Goal: Check status: Check status

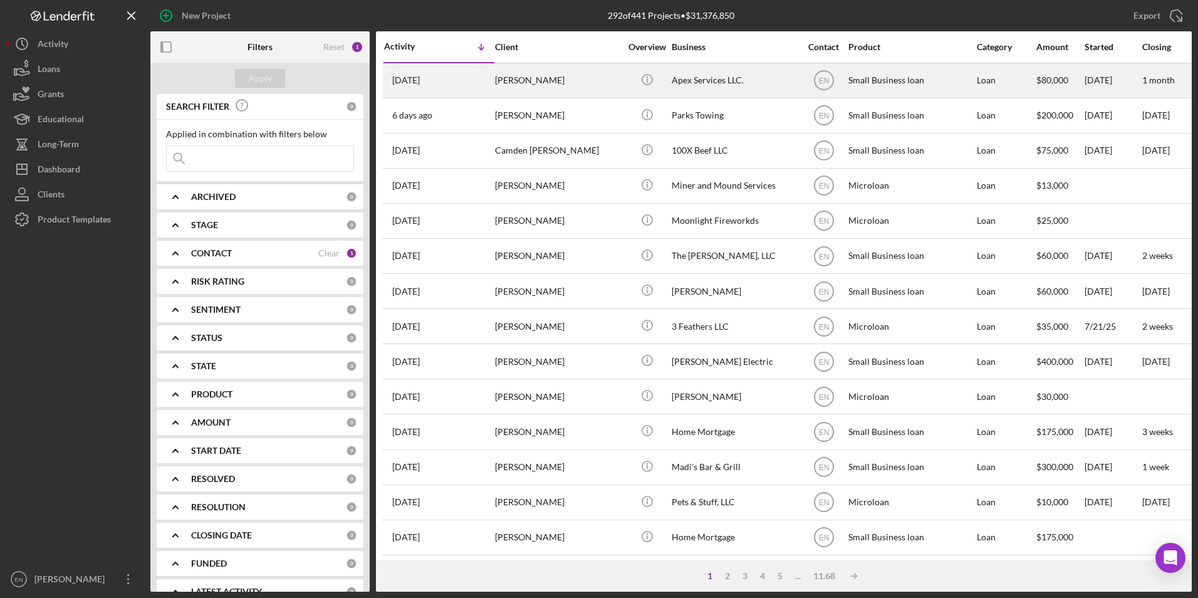
click at [458, 86] on div "[DATE] [PERSON_NAME]" at bounding box center [439, 80] width 110 height 33
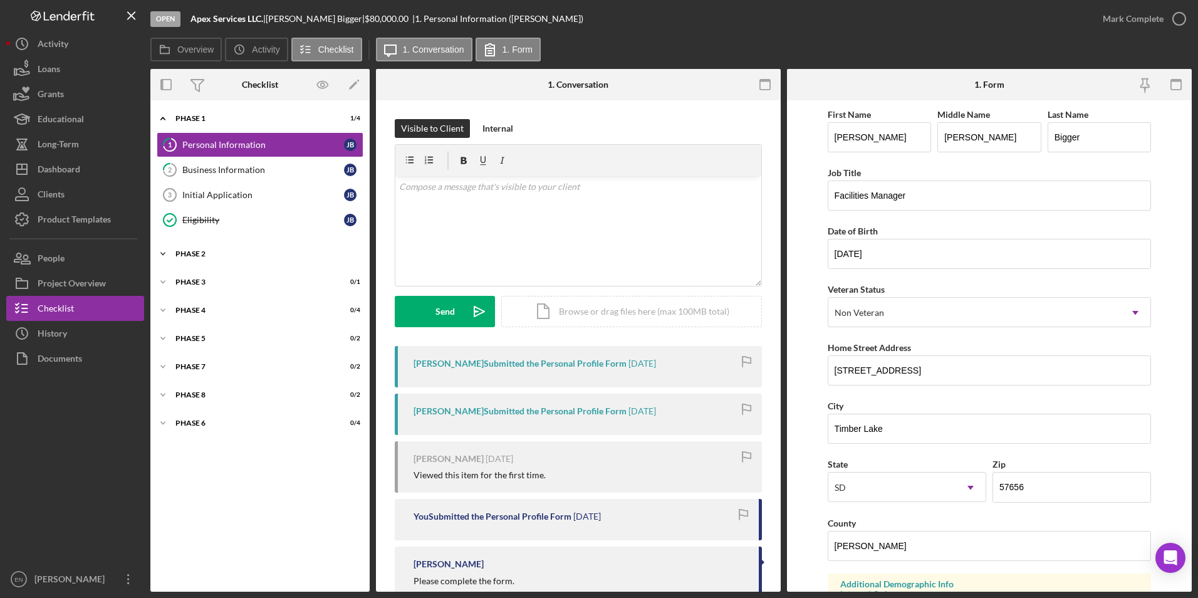
click at [206, 252] on div "Phase 2" at bounding box center [264, 254] width 179 height 8
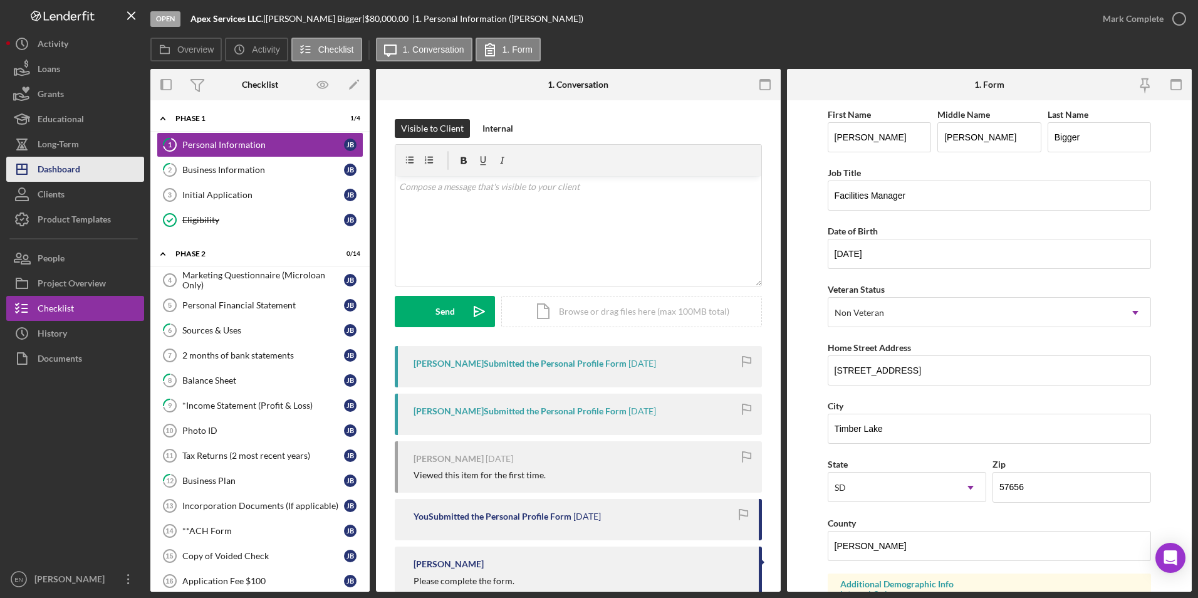
click at [73, 161] on div "Dashboard" at bounding box center [59, 171] width 43 height 28
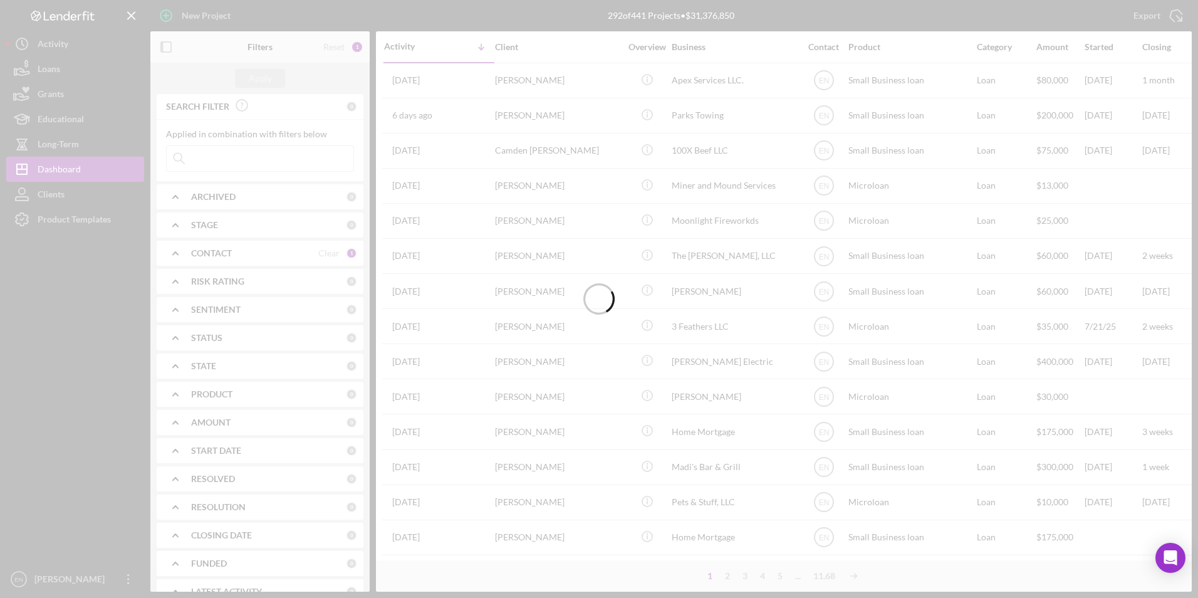
click at [204, 162] on div at bounding box center [599, 299] width 1198 height 598
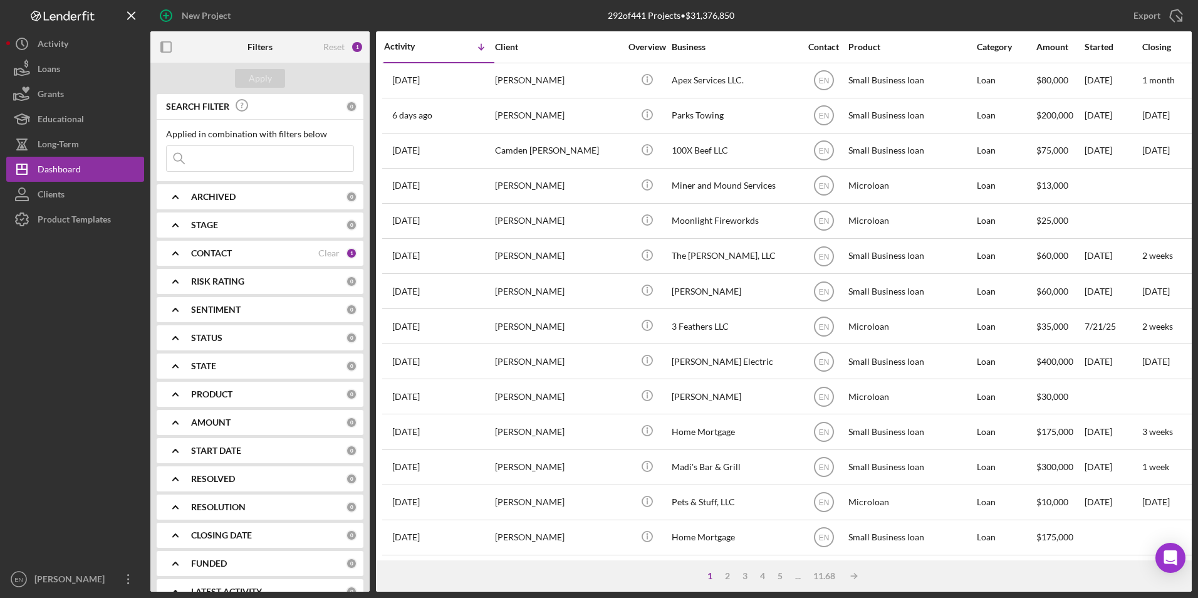
click at [199, 157] on input at bounding box center [260, 158] width 187 height 25
type input "[PERSON_NAME]"
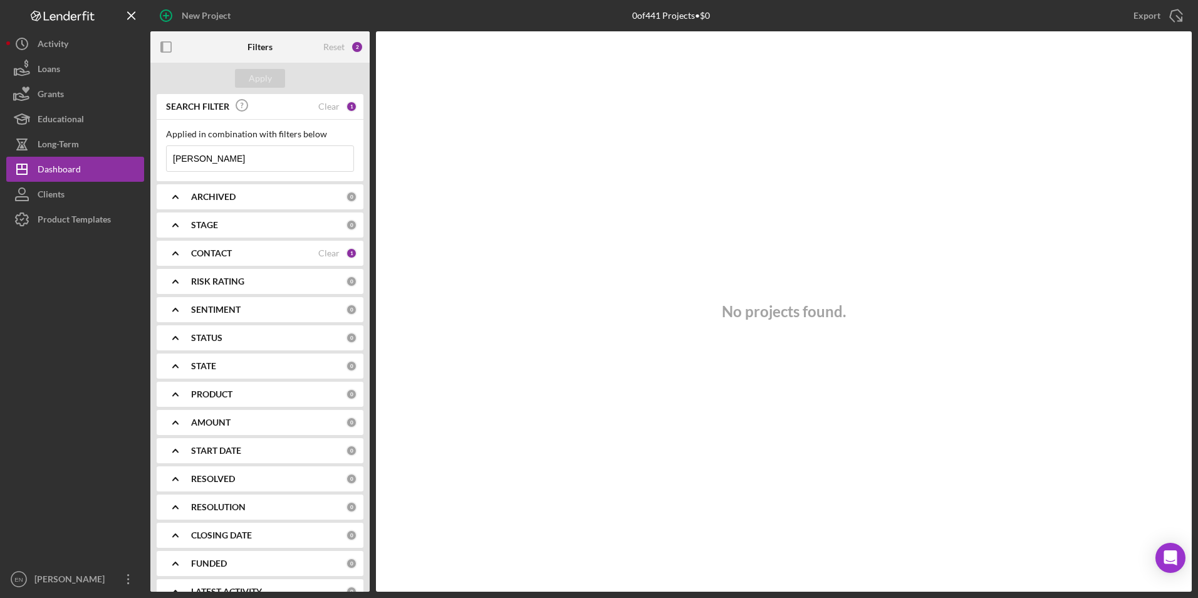
drag, startPoint x: 211, startPoint y: 155, endPoint x: 147, endPoint y: 154, distance: 64.6
click at [147, 154] on div "New Project 0 of 441 Projects • $0 Export Icon/Export Filters Reset 2 Apply SEA…" at bounding box center [599, 296] width 1186 height 592
